Goal: Task Accomplishment & Management: Manage account settings

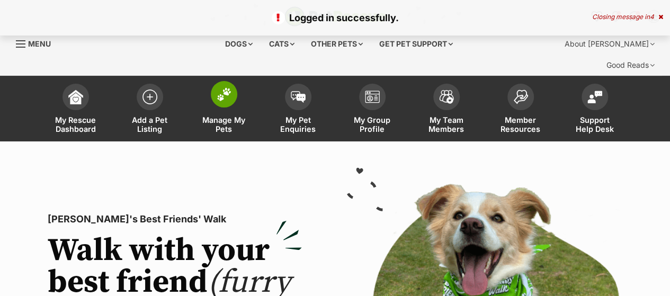
click at [215, 81] on span at bounding box center [224, 94] width 26 height 26
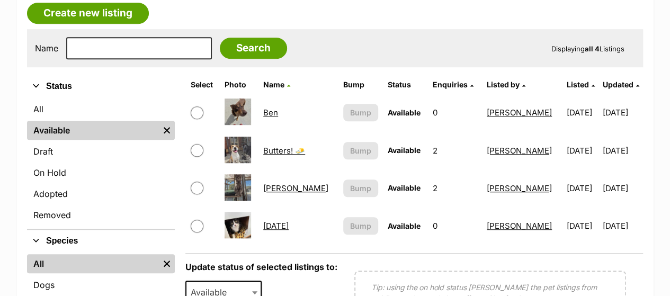
scroll to position [309, 0]
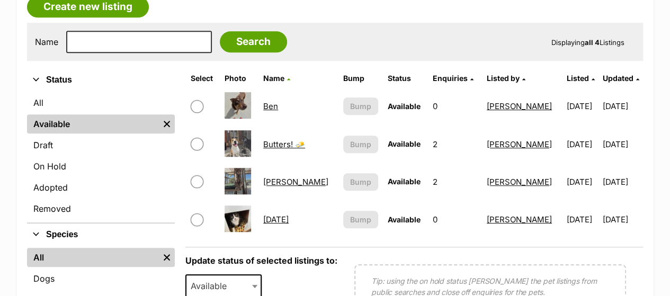
click at [273, 101] on link "Ben" at bounding box center [270, 106] width 15 height 10
click at [279, 215] on link "Monday" at bounding box center [275, 220] width 25 height 10
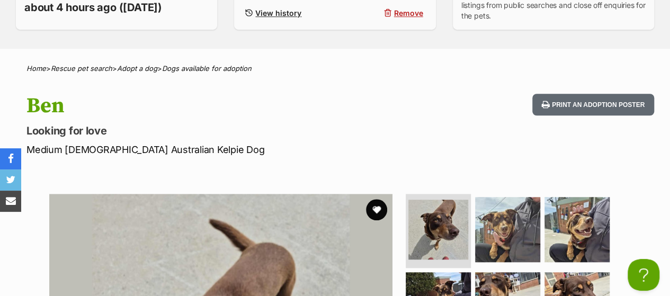
scroll to position [375, 0]
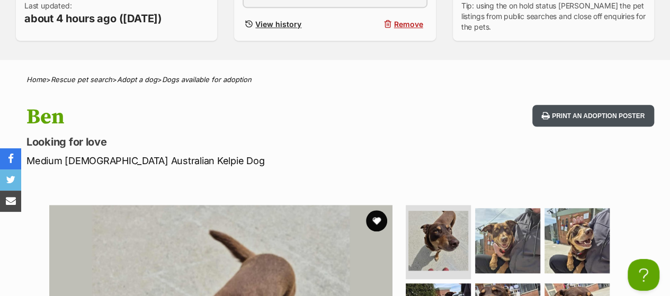
click at [598, 105] on button "Print an adoption poster" at bounding box center [594, 116] width 122 height 22
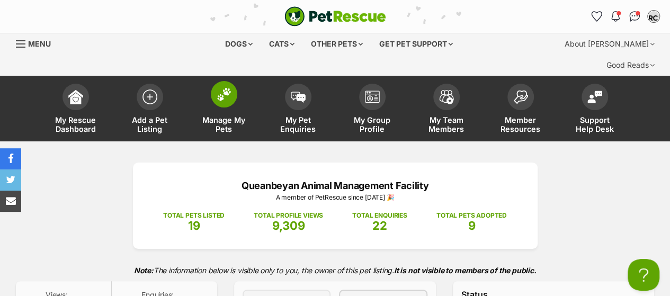
click at [219, 87] on img at bounding box center [224, 94] width 15 height 14
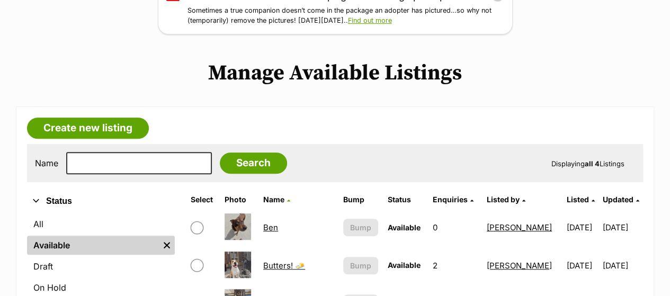
scroll to position [258, 0]
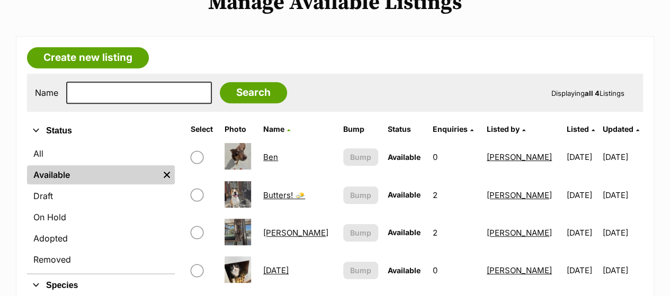
click at [276, 228] on link "[PERSON_NAME]" at bounding box center [295, 233] width 65 height 10
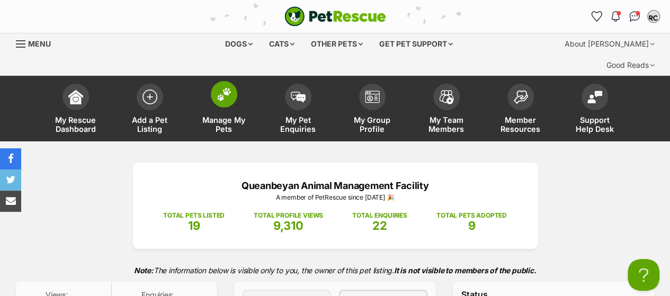
click at [223, 87] on img at bounding box center [224, 94] width 15 height 14
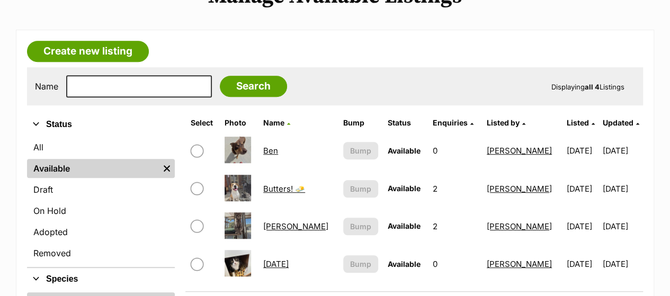
scroll to position [280, 0]
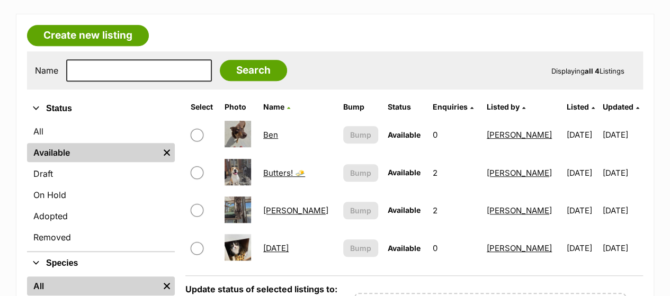
click at [198, 166] on input "checkbox" at bounding box center [197, 172] width 13 height 13
checkbox input "true"
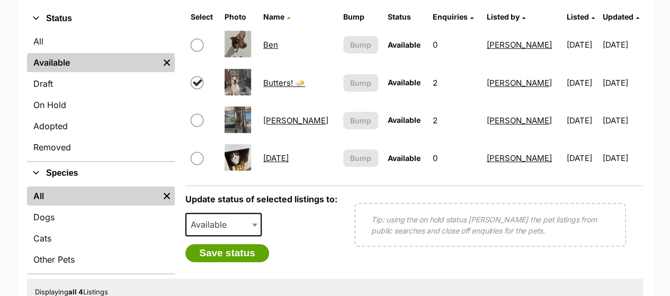
scroll to position [390, 0]
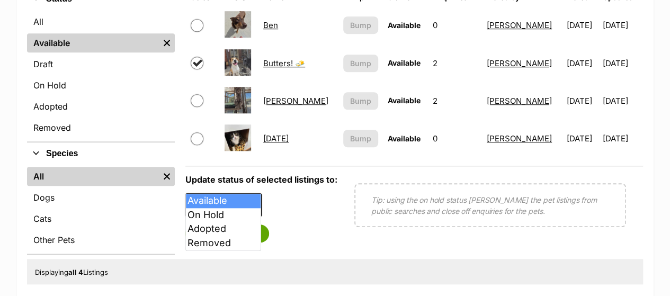
click at [223, 198] on span "Available" at bounding box center [212, 205] width 51 height 15
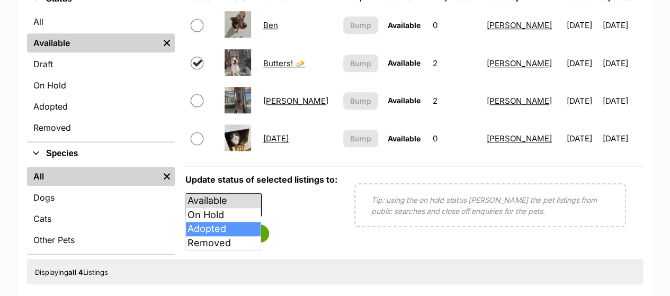
select select "rehomed"
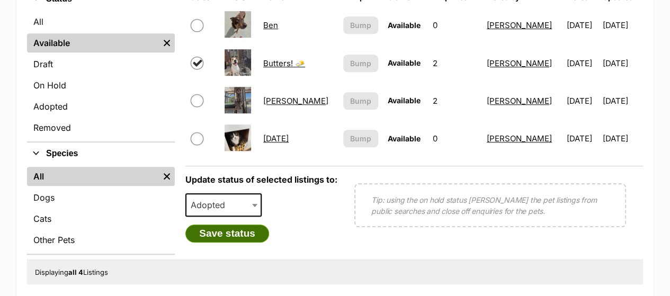
click at [240, 225] on button "Save status" at bounding box center [227, 234] width 84 height 18
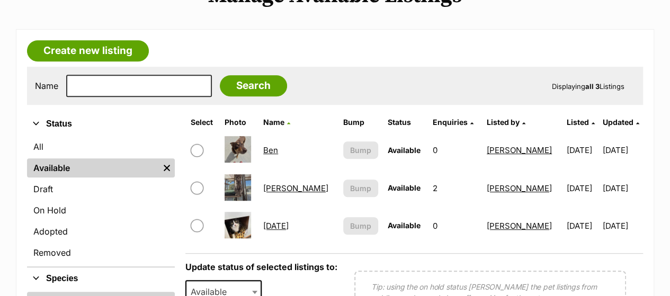
scroll to position [262, 0]
